Goal: Task Accomplishment & Management: Manage account settings

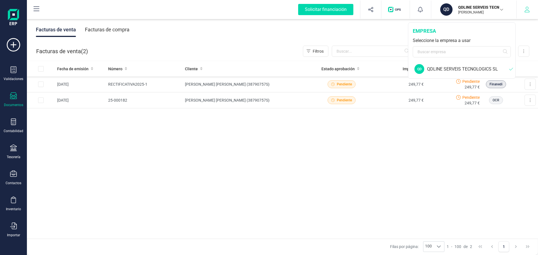
click at [528, 11] on icon "button" at bounding box center [528, 10] width 6 height 6
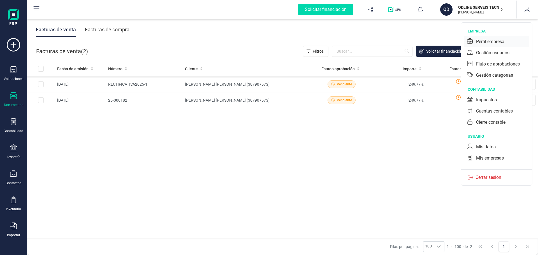
click at [496, 41] on div "Perfil empresa" at bounding box center [490, 41] width 28 height 7
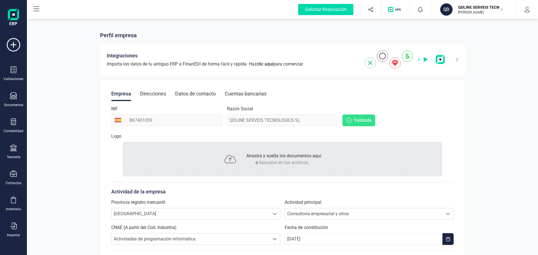
click at [294, 122] on div "Razón Social QDLINE SERVEIS TECNOLOGICS SL" at bounding box center [282, 116] width 111 height 21
click at [239, 120] on div "Razón Social QDLINE SERVEIS TECNOLOGICS SL" at bounding box center [282, 116] width 111 height 21
click at [229, 120] on div "Razón Social QDLINE SERVEIS TECNOLOGICS SL" at bounding box center [282, 116] width 111 height 21
drag, startPoint x: 229, startPoint y: 120, endPoint x: 176, endPoint y: 120, distance: 53.3
click at [229, 120] on div "Razón Social QDLINE SERVEIS TECNOLOGICS SL" at bounding box center [282, 116] width 111 height 21
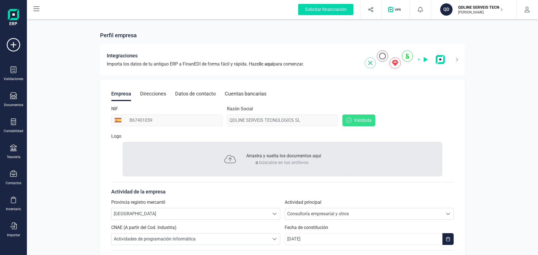
click at [258, 118] on div "Razón Social QDLINE SERVEIS TECNOLOGICS SL" at bounding box center [282, 116] width 111 height 21
click at [527, 13] on button "button" at bounding box center [527, 10] width 21 height 18
click at [455, 59] on icon at bounding box center [454, 59] width 10 height 9
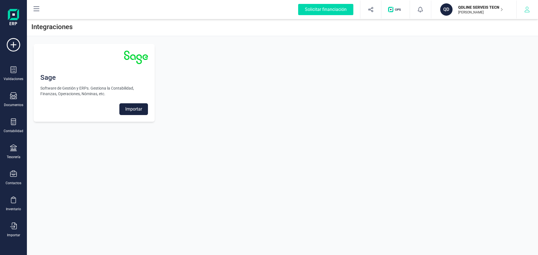
click at [531, 10] on button "button" at bounding box center [527, 10] width 21 height 18
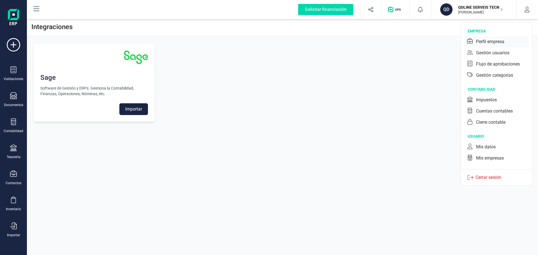
click at [493, 40] on div "Perfil empresa" at bounding box center [490, 41] width 28 height 7
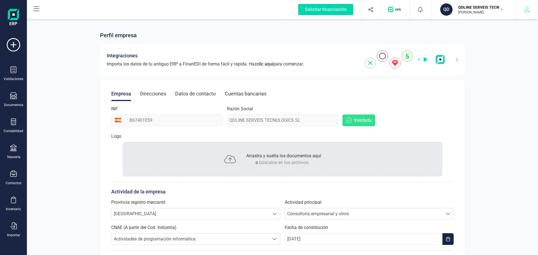
click at [527, 13] on button "button" at bounding box center [527, 10] width 21 height 18
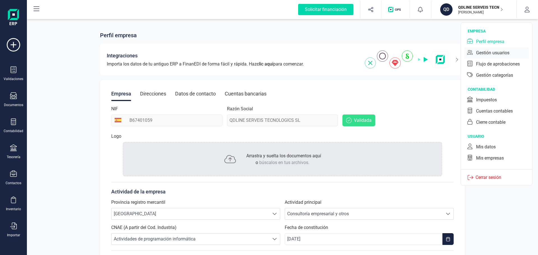
click at [494, 53] on div "Gestión usuarios" at bounding box center [492, 53] width 33 height 7
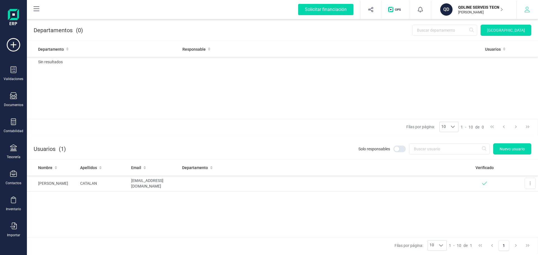
click at [528, 8] on icon "button" at bounding box center [527, 10] width 5 height 6
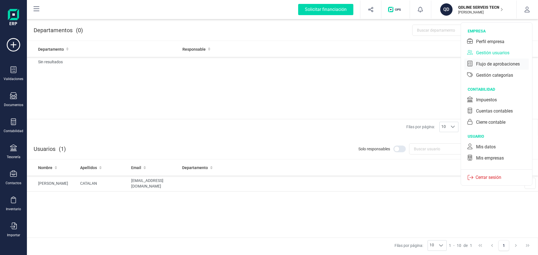
click at [491, 65] on div "Flujo de aprobaciones" at bounding box center [498, 64] width 44 height 7
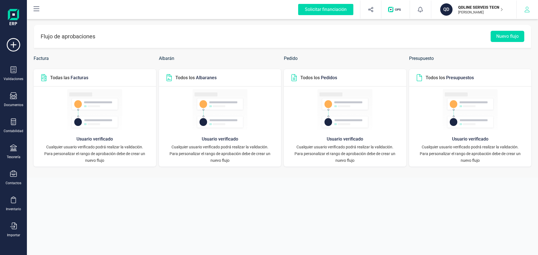
click at [528, 12] on icon "button" at bounding box center [528, 10] width 6 height 6
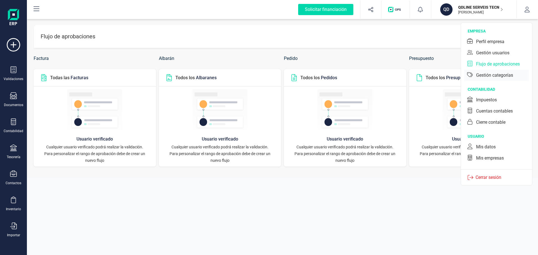
click at [497, 75] on div "Gestión categorías" at bounding box center [494, 75] width 37 height 7
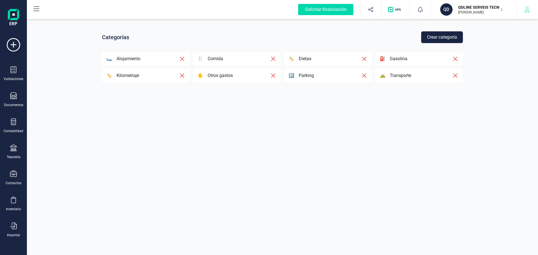
click at [527, 9] on icon "button" at bounding box center [528, 10] width 6 height 6
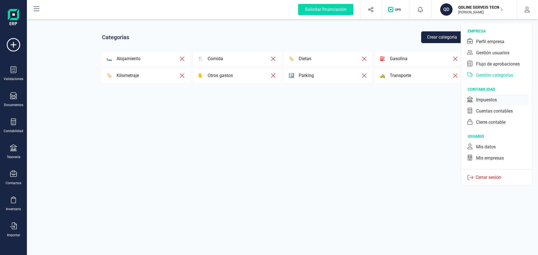
click at [493, 101] on div "Impuestos" at bounding box center [486, 100] width 21 height 7
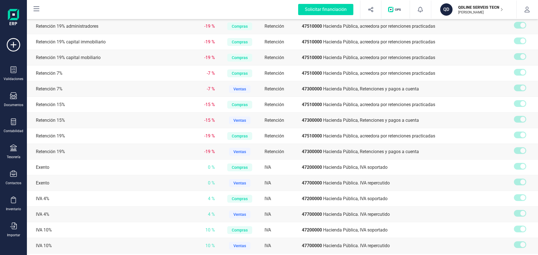
scroll to position [669, 0]
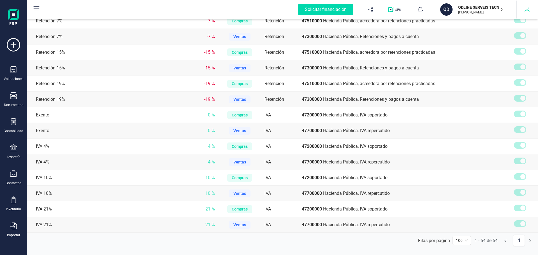
click at [529, 11] on icon "button" at bounding box center [528, 10] width 6 height 6
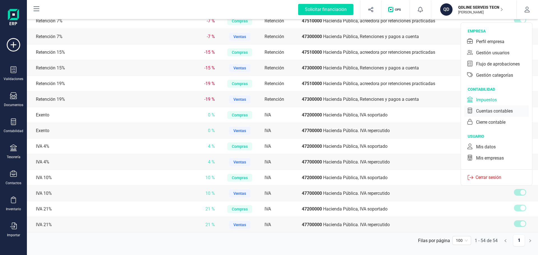
click at [493, 111] on div "Cuentas contables" at bounding box center [494, 111] width 37 height 7
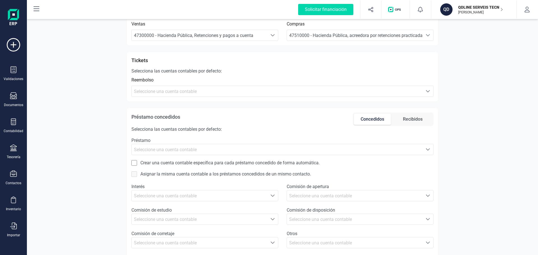
scroll to position [291, 0]
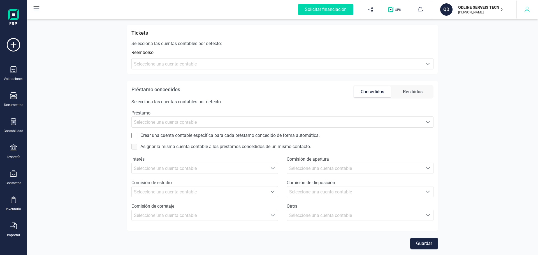
click at [528, 12] on icon "button" at bounding box center [528, 10] width 6 height 6
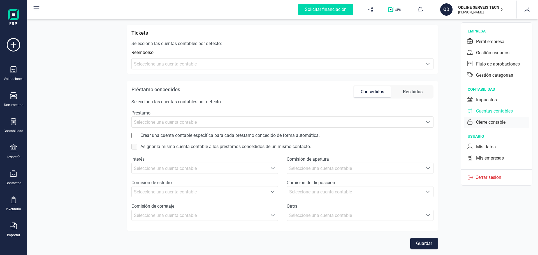
click at [490, 122] on div "Cierre contable" at bounding box center [490, 122] width 29 height 7
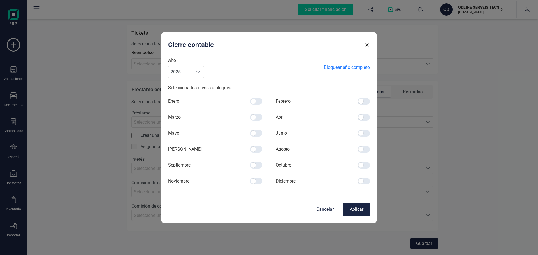
click at [325, 212] on button "Cancelar" at bounding box center [325, 209] width 27 height 13
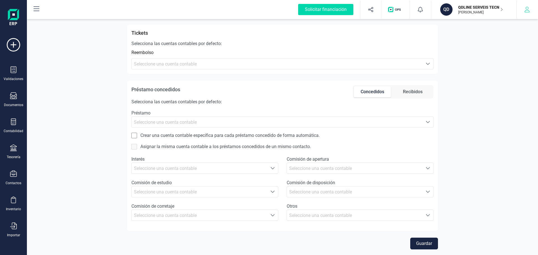
click at [536, 16] on button "button" at bounding box center [527, 10] width 21 height 18
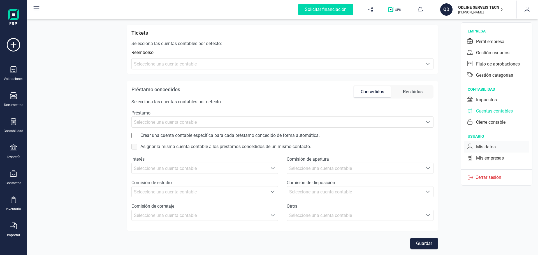
click at [488, 146] on div "Mis datos" at bounding box center [486, 147] width 20 height 7
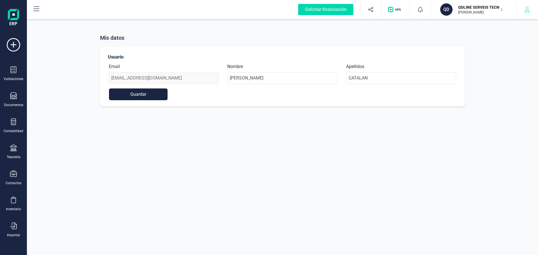
click at [529, 10] on icon "button" at bounding box center [528, 10] width 6 height 6
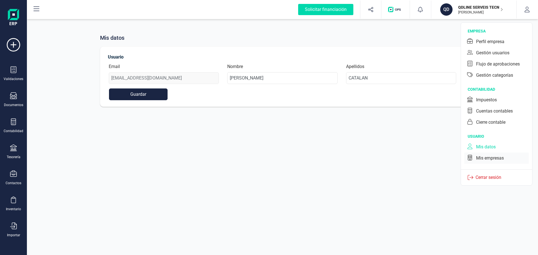
click at [494, 161] on div "Mis empresas" at bounding box center [490, 158] width 28 height 7
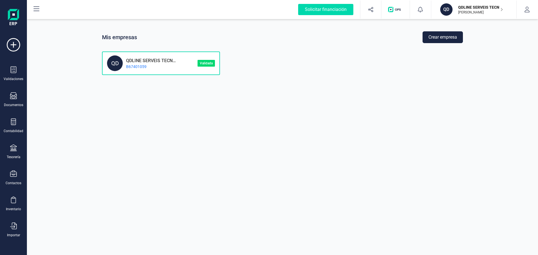
drag, startPoint x: 121, startPoint y: 63, endPoint x: 298, endPoint y: 101, distance: 180.4
click at [298, 101] on div "Mis empresas Crear empresa QD QDLINE SERVEIS TECNOLOGICS SL B67401059 Validada" at bounding box center [282, 127] width 511 height 255
click at [13, 45] on icon at bounding box center [13, 44] width 13 height 13
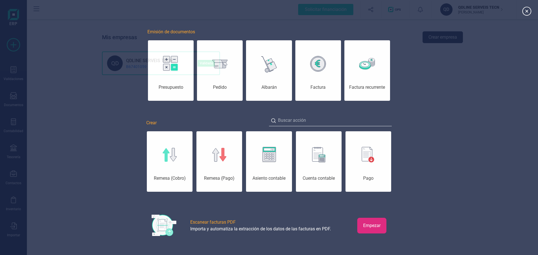
scroll to position [0, 28]
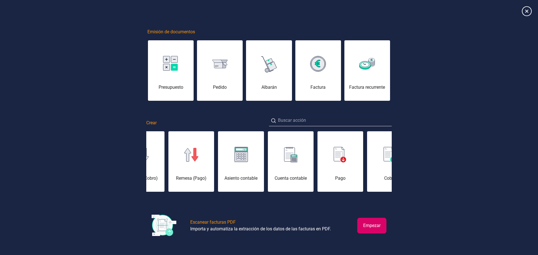
click at [529, 13] on icon at bounding box center [527, 11] width 10 height 10
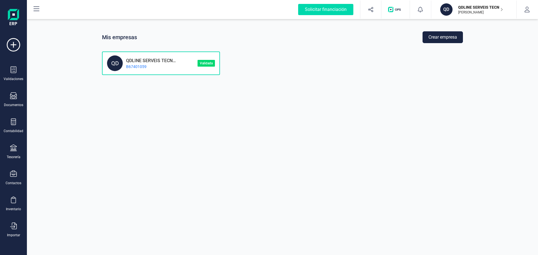
click at [447, 37] on button "Crear empresa" at bounding box center [443, 37] width 40 height 12
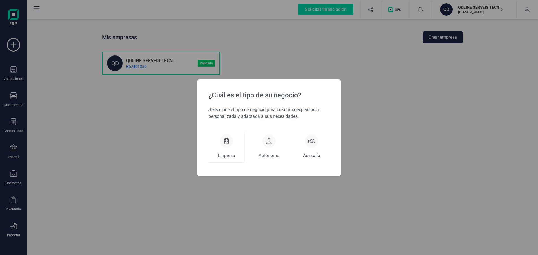
click at [227, 143] on icon at bounding box center [227, 142] width 4 height 6
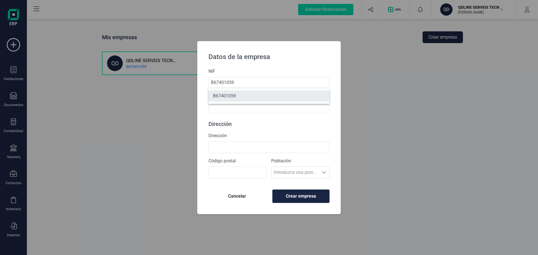
type input "B67401059"
click at [248, 98] on li "B67401059" at bounding box center [269, 96] width 121 height 11
type input "QDLINE SERVEIS TECNOLOGICS SL"
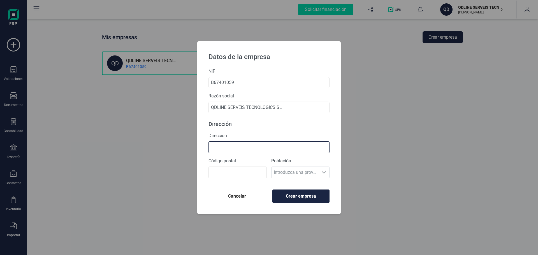
click at [232, 148] on input "Dirección" at bounding box center [269, 148] width 121 height 12
type input "[STREET_ADDRESS]"
click at [244, 176] on input "Código postal" at bounding box center [238, 173] width 58 height 12
type input "08004"
click at [306, 199] on span "Crear empresa" at bounding box center [301, 196] width 48 height 7
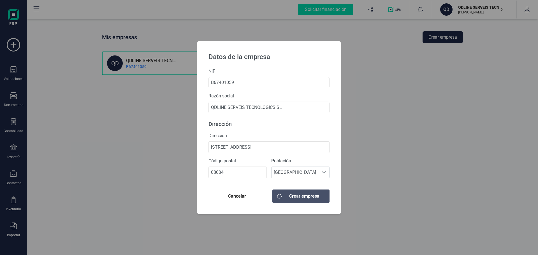
click at [468, 96] on div "Datos de la empresa NIF B67401059 Razón social QDLINE SERVEIS TECNOLOGICS SL Di…" at bounding box center [269, 127] width 538 height 255
click at [441, 160] on div "Datos de la empresa NIF B67401059 Razón social QDLINE SERVEIS TECNOLOGICS SL Di…" at bounding box center [269, 127] width 538 height 255
click at [237, 196] on span "Cancelar" at bounding box center [237, 196] width 48 height 7
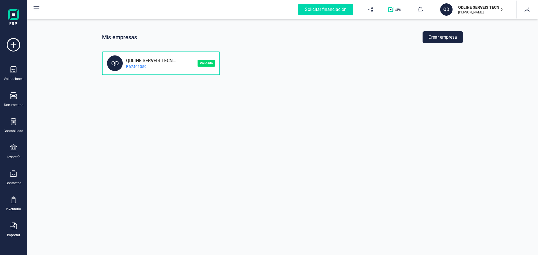
click at [155, 63] on p "QDLINE SERVEIS TECNOLOGICS SL" at bounding box center [150, 59] width 54 height 5
click at [114, 62] on div "QD" at bounding box center [115, 64] width 16 height 16
click at [208, 64] on p "Validada" at bounding box center [206, 63] width 17 height 7
click at [207, 63] on p "Validada" at bounding box center [206, 63] width 17 height 7
click at [114, 63] on div "QD" at bounding box center [115, 64] width 16 height 16
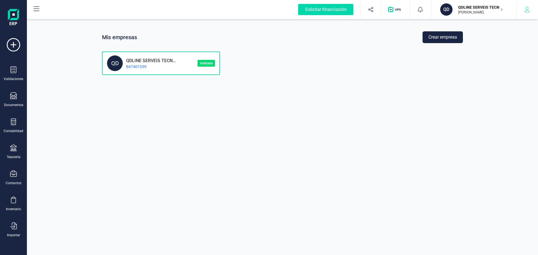
click at [530, 11] on icon "button" at bounding box center [528, 10] width 6 height 6
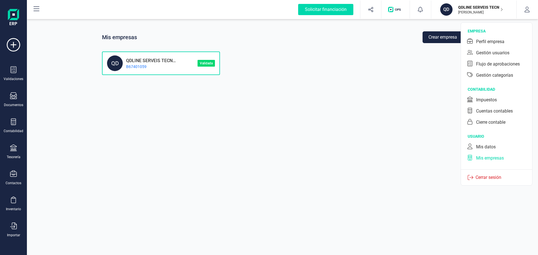
click at [13, 17] on img at bounding box center [13, 18] width 11 height 18
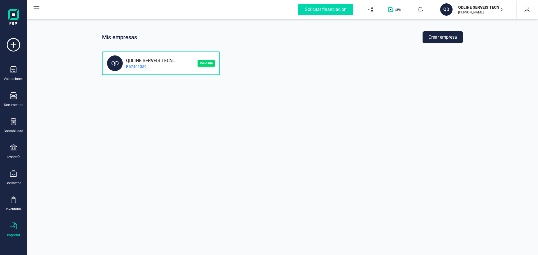
click at [15, 226] on icon at bounding box center [13, 226] width 7 height 7
click at [12, 205] on div "Inventario" at bounding box center [13, 204] width 22 height 15
click at [14, 176] on icon at bounding box center [13, 174] width 7 height 7
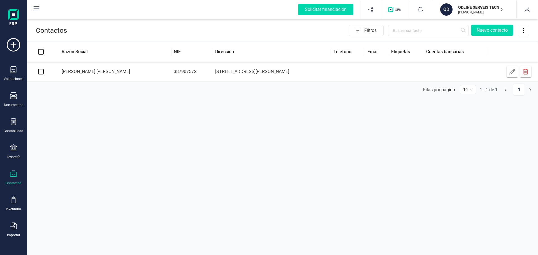
click at [526, 73] on icon "button" at bounding box center [525, 72] width 5 height 6
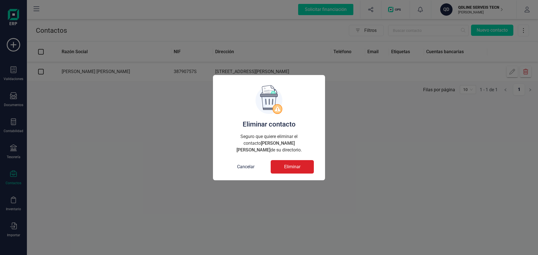
click at [292, 165] on span "Eliminar" at bounding box center [292, 167] width 16 height 7
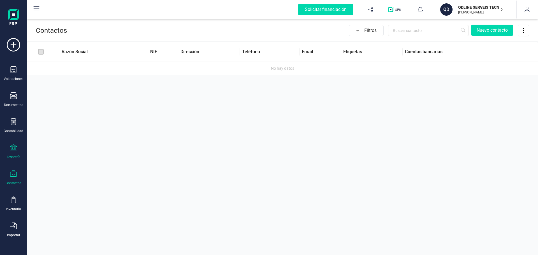
click at [7, 151] on div "Tesorería" at bounding box center [13, 152] width 22 height 15
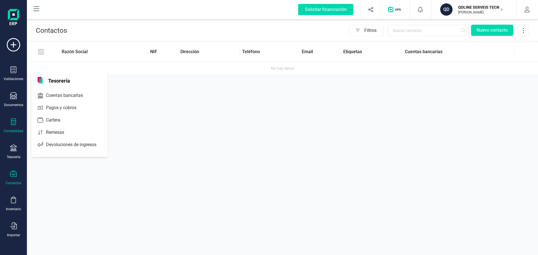
click at [15, 125] on div at bounding box center [13, 123] width 7 height 8
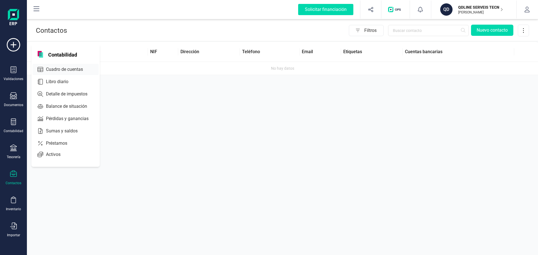
click at [72, 70] on span "Cuadro de cuentas" at bounding box center [68, 69] width 49 height 7
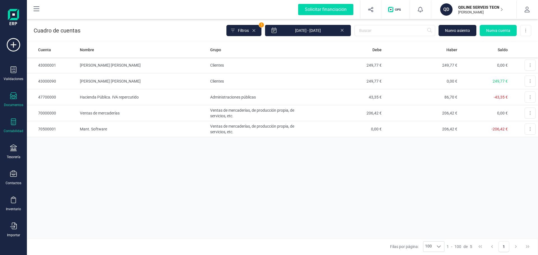
click at [11, 97] on icon at bounding box center [13, 96] width 7 height 7
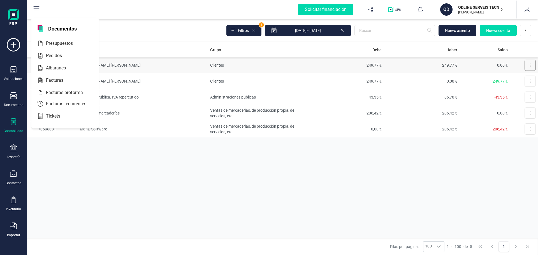
click at [528, 67] on button at bounding box center [530, 65] width 11 height 11
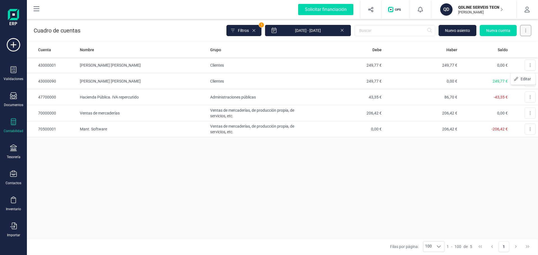
click at [526, 31] on icon at bounding box center [526, 30] width 1 height 3
click at [126, 64] on td "[PERSON_NAME] [PERSON_NAME]" at bounding box center [143, 65] width 131 height 16
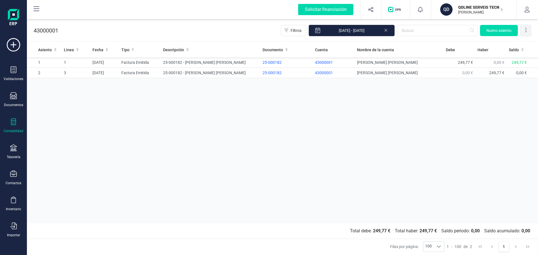
click at [528, 31] on icon at bounding box center [526, 30] width 6 height 6
click at [437, 108] on div "Asiento Linea Fecha Tipo Descripción Documento Cuenta Nombre de la cuenta [PERS…" at bounding box center [282, 132] width 511 height 181
click at [16, 124] on icon at bounding box center [13, 122] width 5 height 7
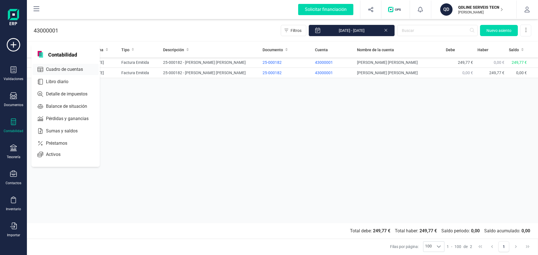
click at [65, 68] on span "Cuadro de cuentas" at bounding box center [68, 69] width 49 height 7
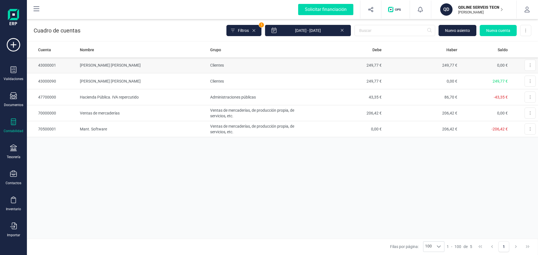
click at [483, 65] on td "0,00 €" at bounding box center [485, 65] width 50 height 16
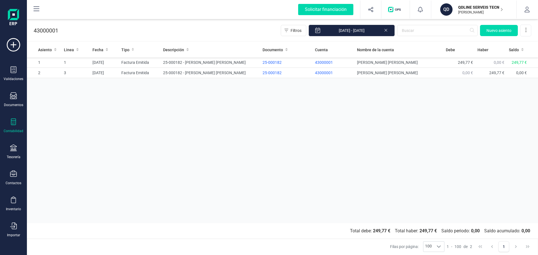
click at [16, 125] on icon at bounding box center [13, 122] width 7 height 7
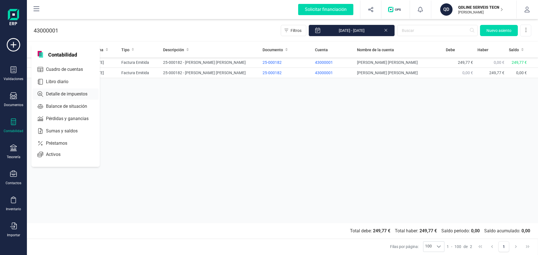
click at [67, 94] on span "Detalle de impuestos" at bounding box center [71, 94] width 54 height 7
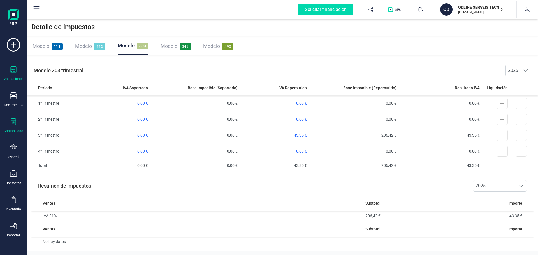
click at [13, 70] on icon at bounding box center [13, 69] width 7 height 7
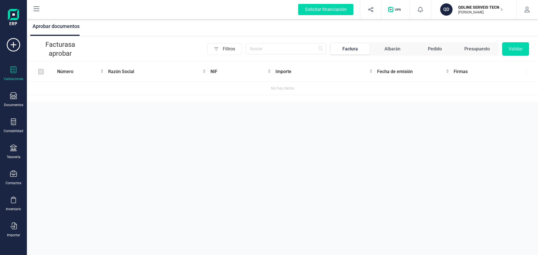
click at [387, 51] on div "Albarán" at bounding box center [393, 49] width 16 height 7
click at [441, 49] on div "Pedido" at bounding box center [435, 49] width 14 height 7
click at [472, 49] on div "Presupuesto" at bounding box center [478, 49] width 26 height 7
click at [11, 76] on div "Validaciones" at bounding box center [13, 73] width 22 height 15
click at [498, 11] on p "[PERSON_NAME]" at bounding box center [480, 12] width 45 height 4
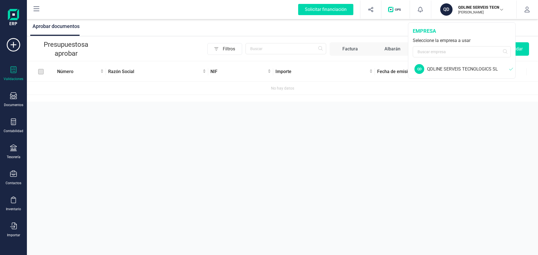
click at [458, 68] on div "QDLINE SERVEIS TECNOLOGICS SL" at bounding box center [468, 69] width 82 height 7
click at [421, 70] on div "QD" at bounding box center [420, 69] width 10 height 10
click at [424, 48] on input "text" at bounding box center [462, 51] width 98 height 11
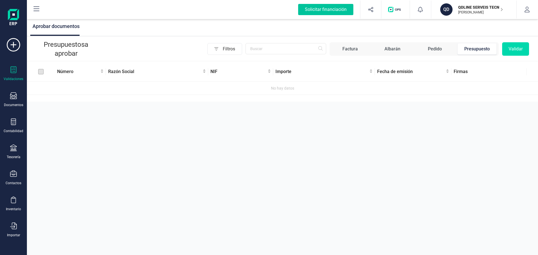
click at [330, 14] on div "Solicitar financiación" at bounding box center [325, 9] width 55 height 11
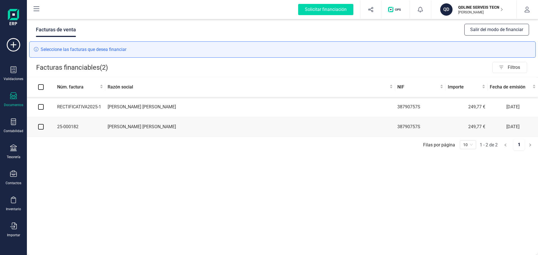
click at [483, 33] on button "Salir del modo de financiar" at bounding box center [497, 30] width 65 height 12
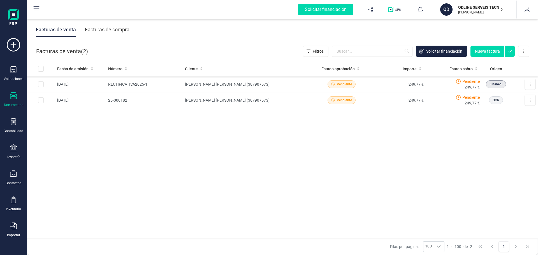
click at [33, 6] on button at bounding box center [36, 10] width 18 height 18
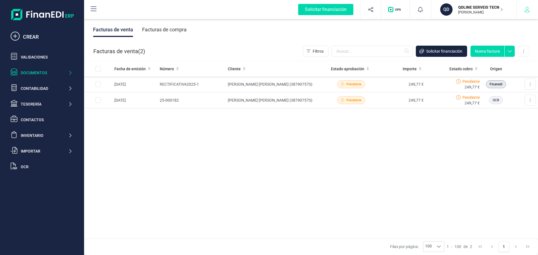
click at [531, 9] on button "button" at bounding box center [527, 10] width 21 height 18
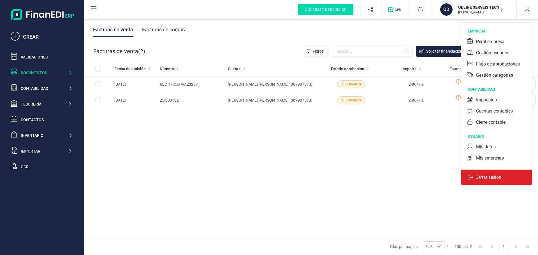
click at [486, 178] on p "Cerrar sesión" at bounding box center [489, 177] width 30 height 7
